Goal: Task Accomplishment & Management: Use online tool/utility

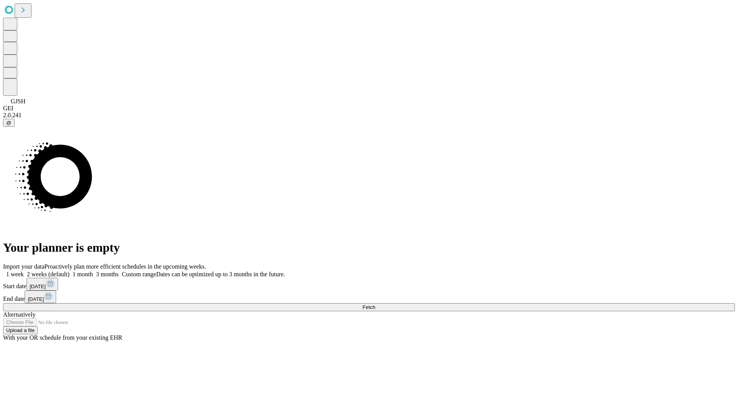
click at [375, 305] on span "Fetch" at bounding box center [369, 308] width 13 height 6
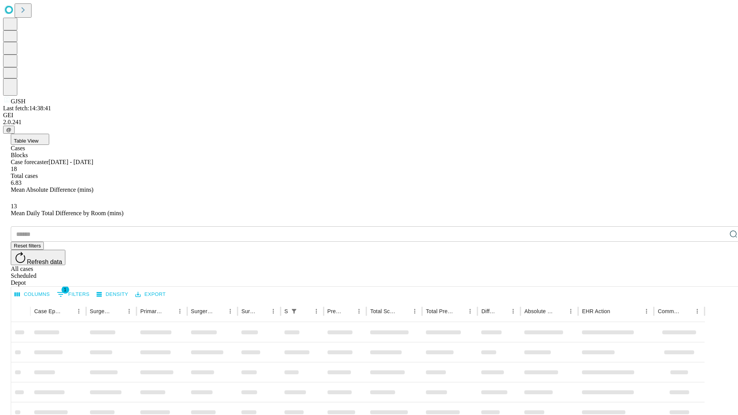
click at [718, 280] on div "Depot" at bounding box center [377, 283] width 732 height 7
